Goal: Task Accomplishment & Management: Use online tool/utility

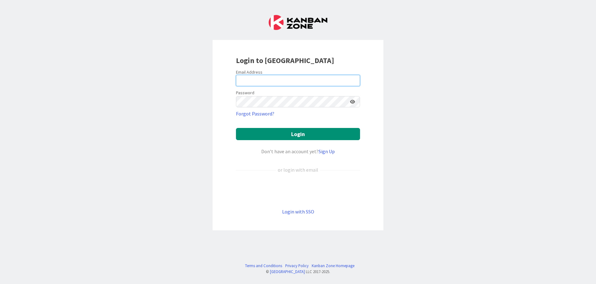
click at [301, 79] on input "email" at bounding box center [298, 80] width 124 height 11
type input "[EMAIL_ADDRESS][DOMAIN_NAME]"
click at [236, 128] on button "Login" at bounding box center [298, 134] width 124 height 12
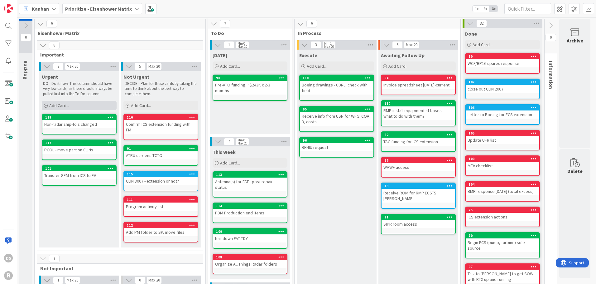
click at [64, 105] on span "Add Card..." at bounding box center [59, 106] width 20 height 6
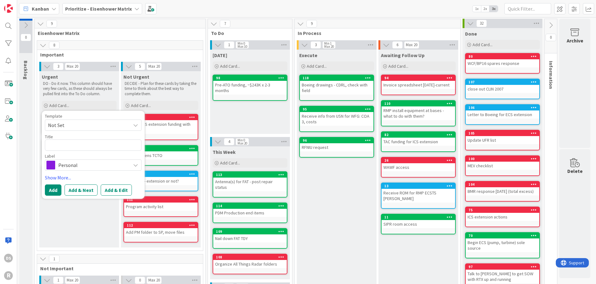
type textarea "x"
type textarea "P"
type textarea "x"
type textarea "PS"
type textarea "x"
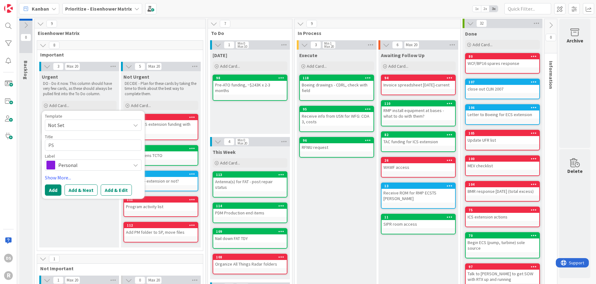
type textarea "PSR"
type textarea "x"
type textarea "PSR"
type textarea "x"
type textarea "PSR cha"
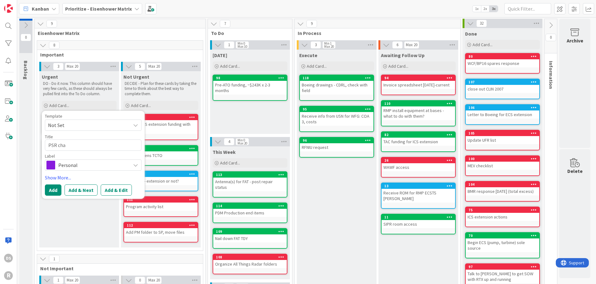
type textarea "x"
type textarea "PSR chat"
type textarea "x"
type textarea "PSR cha"
type textarea "x"
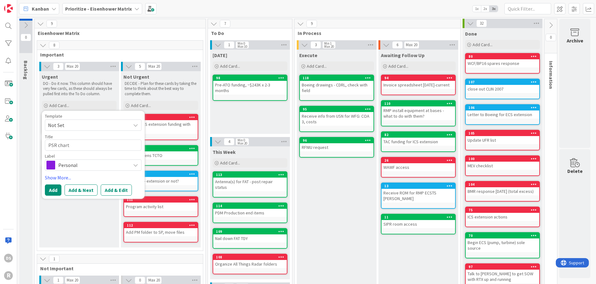
type textarea "PSR charts"
type textarea "x"
type textarea "PSR charts"
click at [59, 163] on span "Personal" at bounding box center [92, 165] width 69 height 9
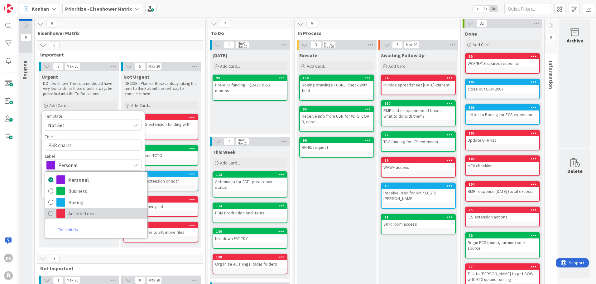
click at [74, 215] on span "Action Item" at bounding box center [106, 213] width 76 height 9
type textarea "x"
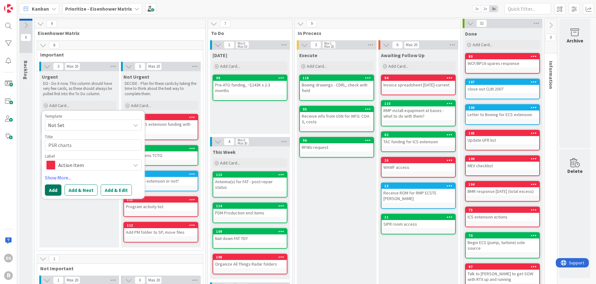
click at [53, 190] on button "Add" at bounding box center [53, 189] width 17 height 11
